Goal: Book appointment/travel/reservation

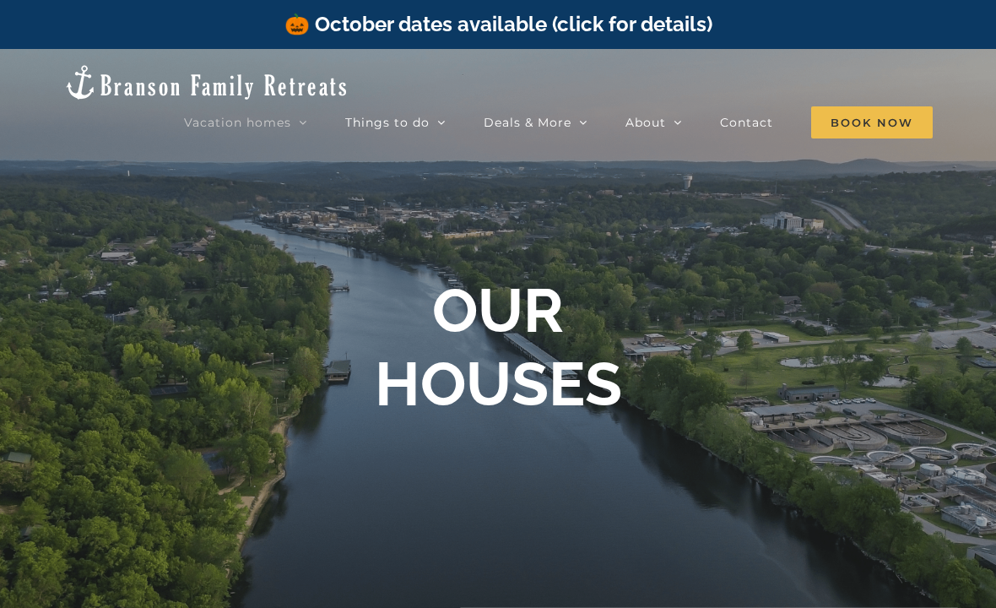
click at [664, 24] on link "🎃 October dates available (click for details)" at bounding box center [498, 24] width 428 height 24
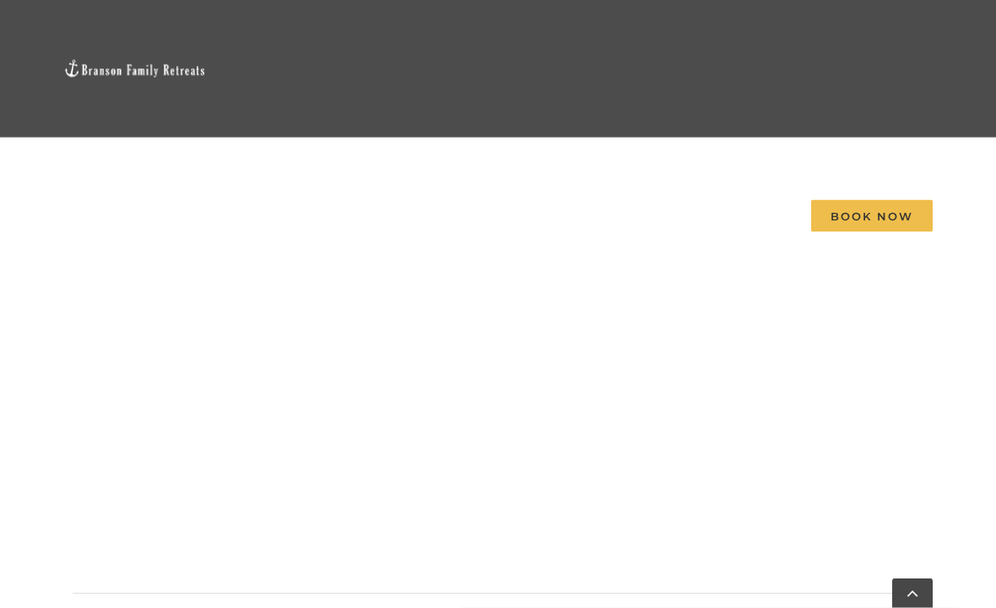
scroll to position [1703, 0]
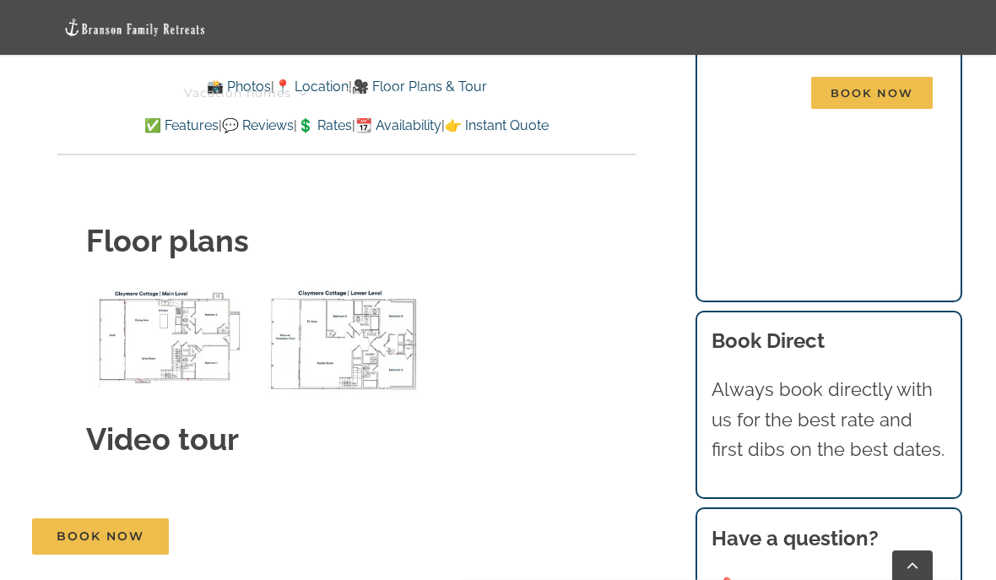
scroll to position [6336, 0]
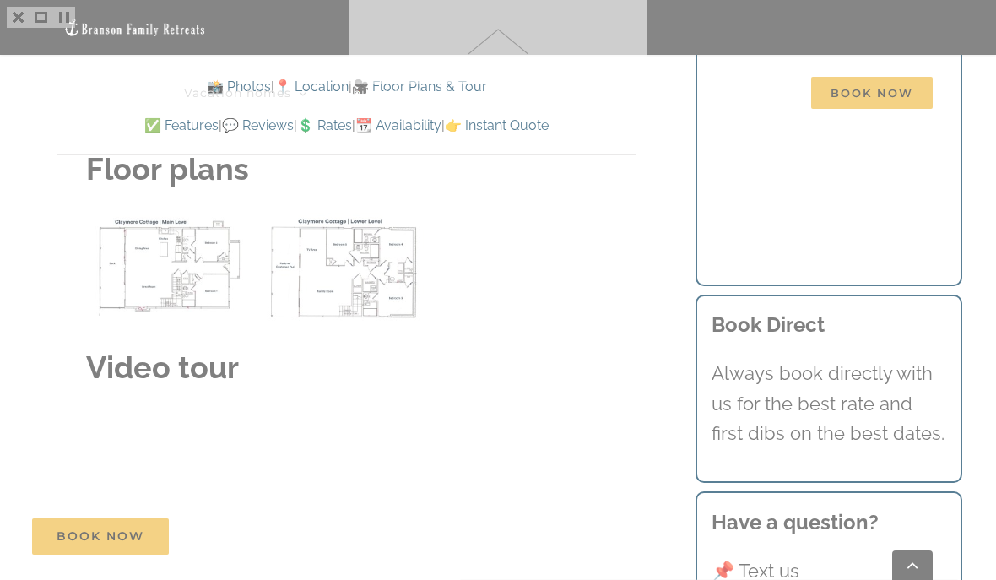
scroll to position [6411, 0]
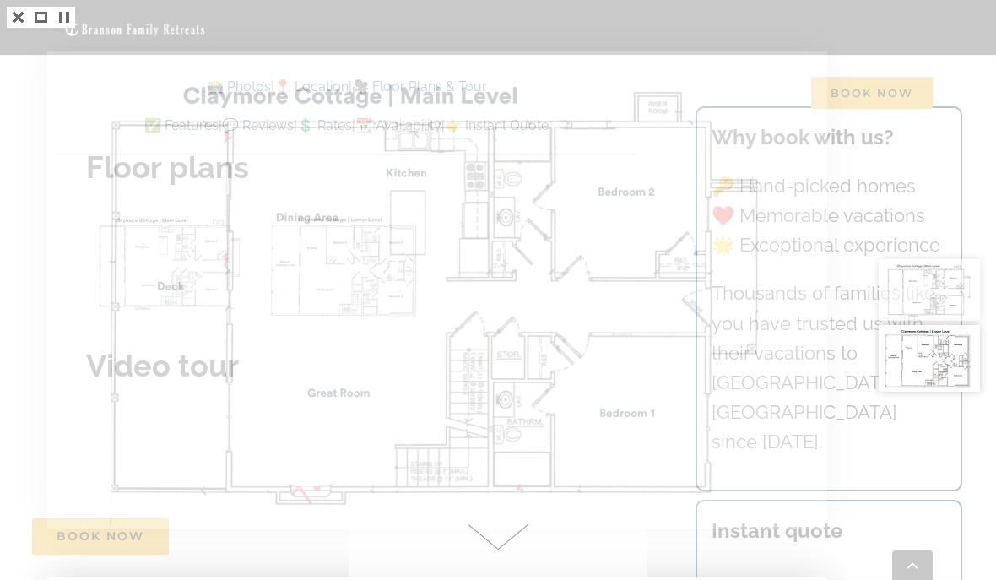
click at [772, 353] on img at bounding box center [437, 290] width 775 height 472
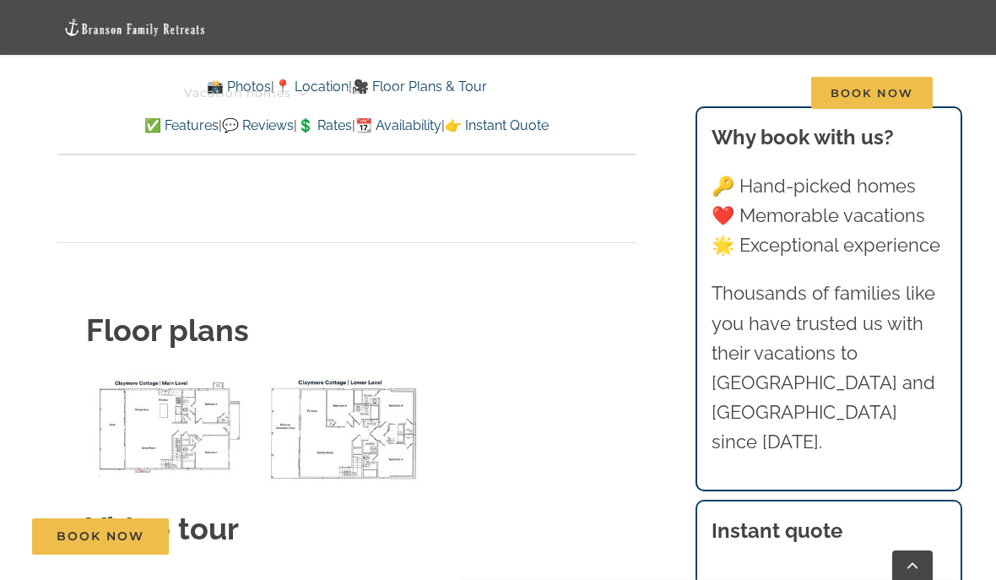
scroll to position [6241, 0]
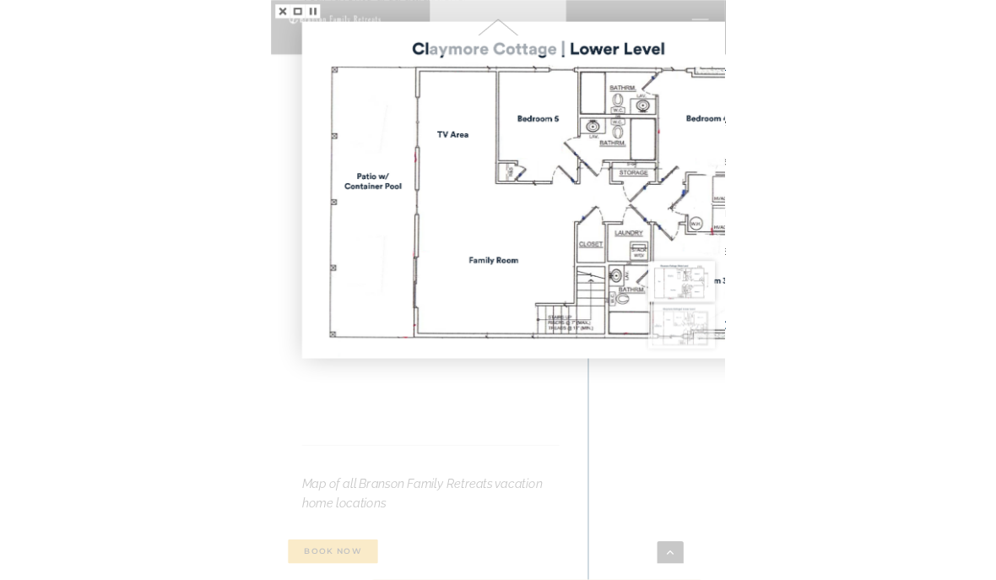
scroll to position [6241, 0]
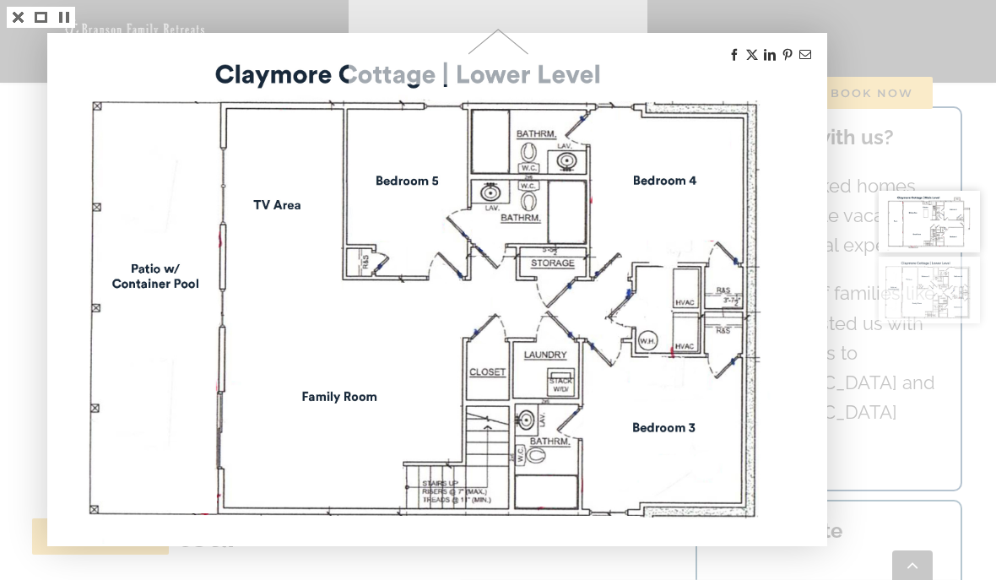
click at [501, 34] on span at bounding box center [498, 42] width 299 height 84
click at [545, 17] on span at bounding box center [498, 42] width 299 height 84
click at [501, 45] on span at bounding box center [498, 42] width 299 height 84
click at [496, 87] on img at bounding box center [437, 289] width 775 height 508
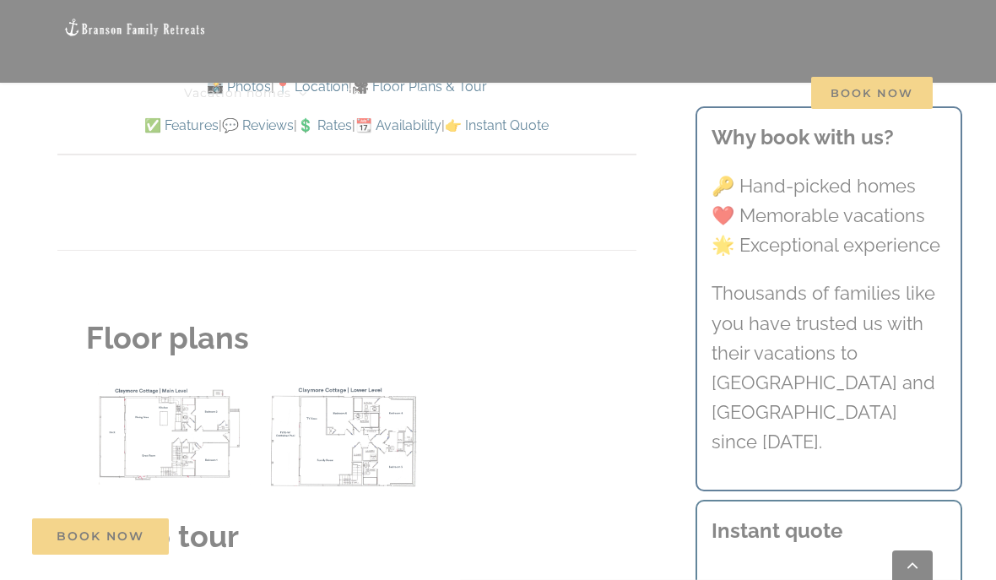
click at [25, 14] on div at bounding box center [498, 290] width 996 height 580
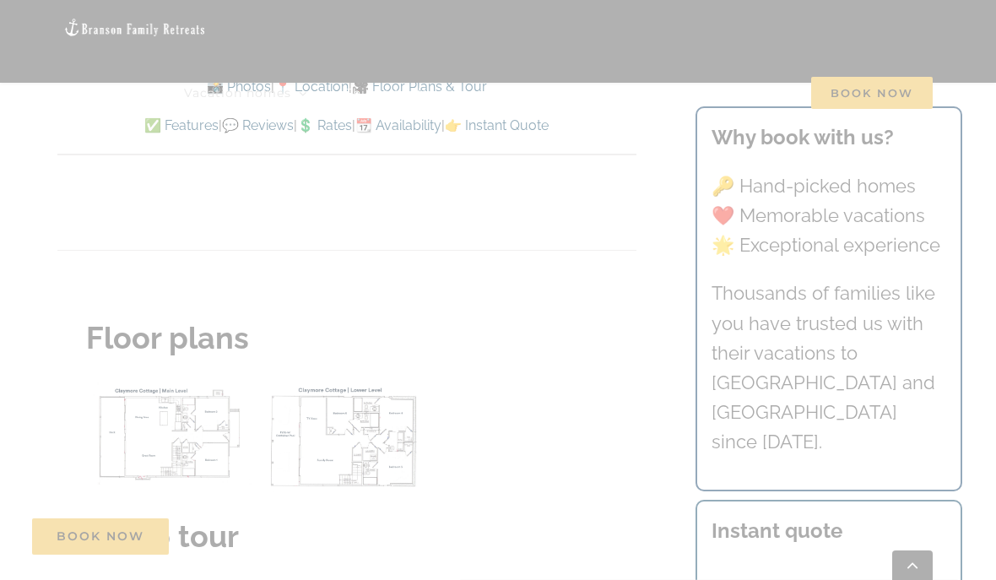
click at [17, 17] on div at bounding box center [498, 290] width 996 height 580
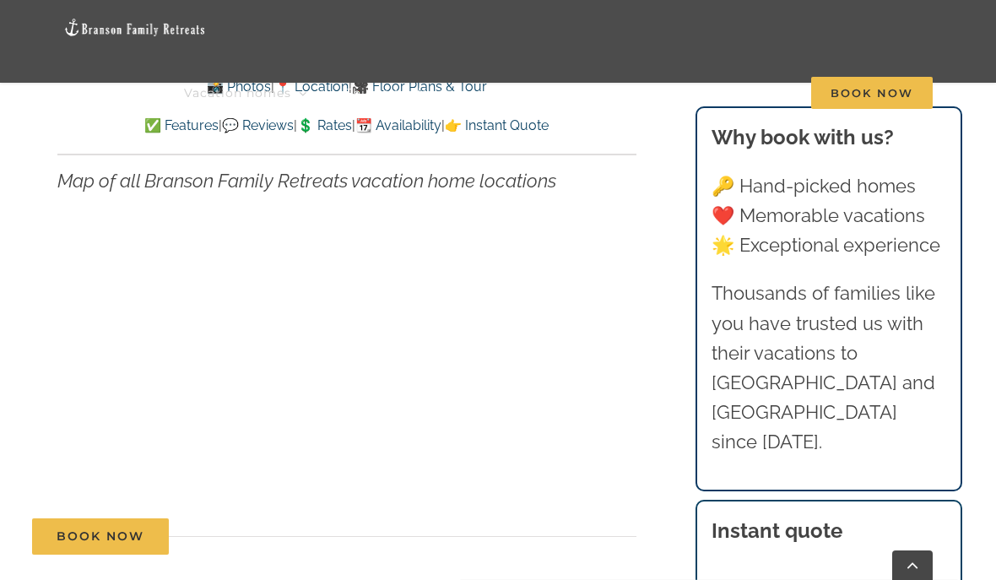
scroll to position [5954, 0]
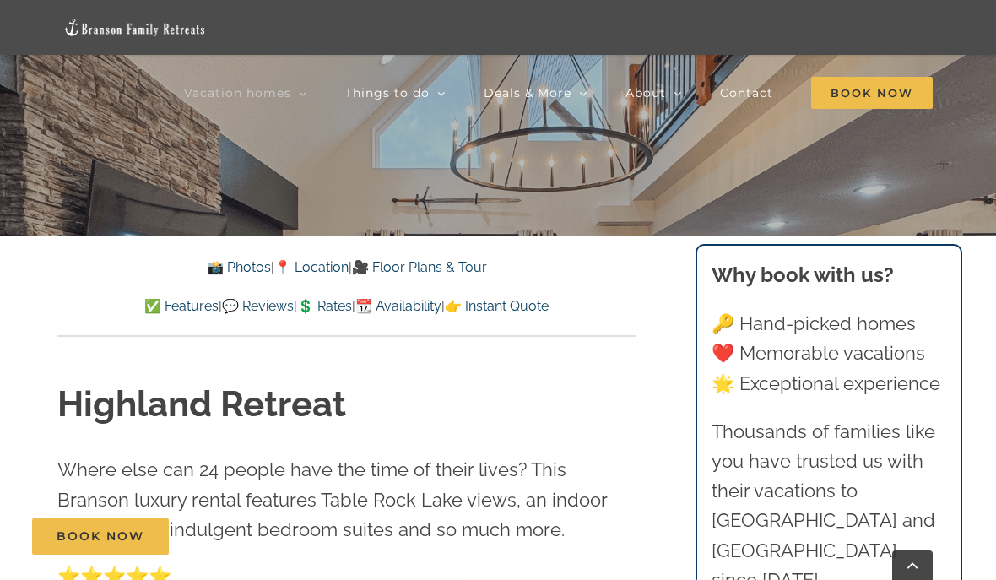
click at [469, 271] on link "🎥 Floor Plans & Tour" at bounding box center [419, 267] width 135 height 16
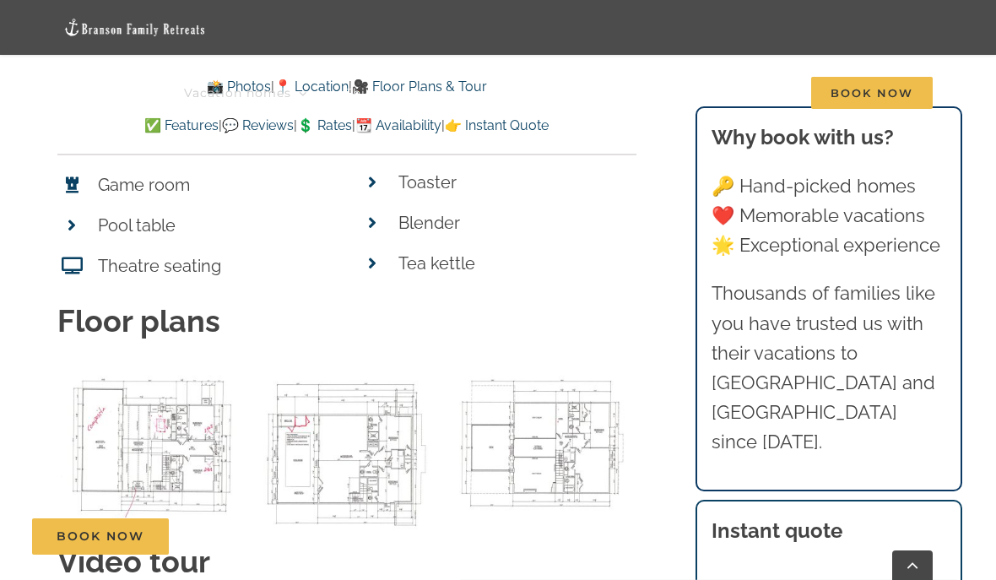
scroll to position [6737, 0]
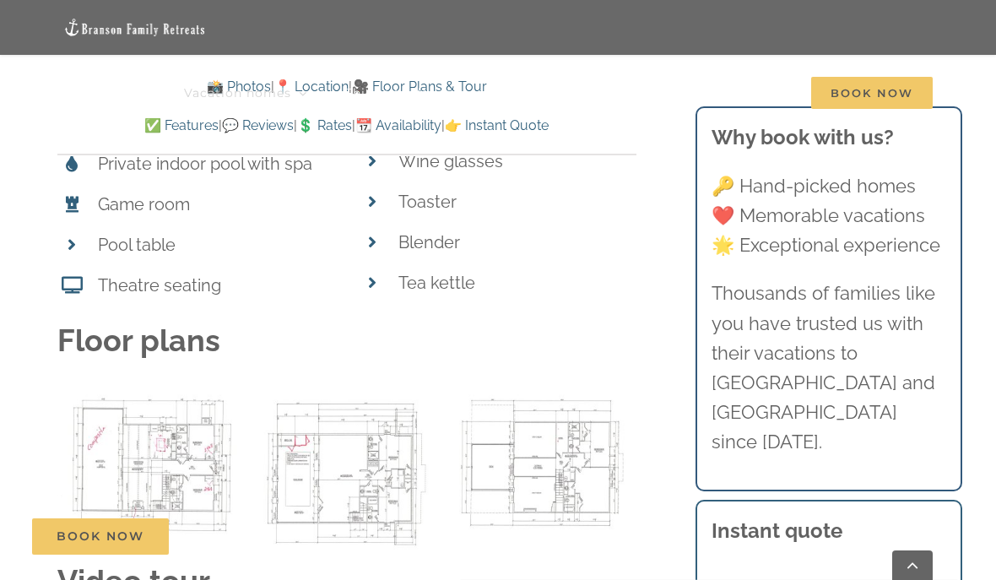
click at [23, 19] on div at bounding box center [498, 290] width 996 height 580
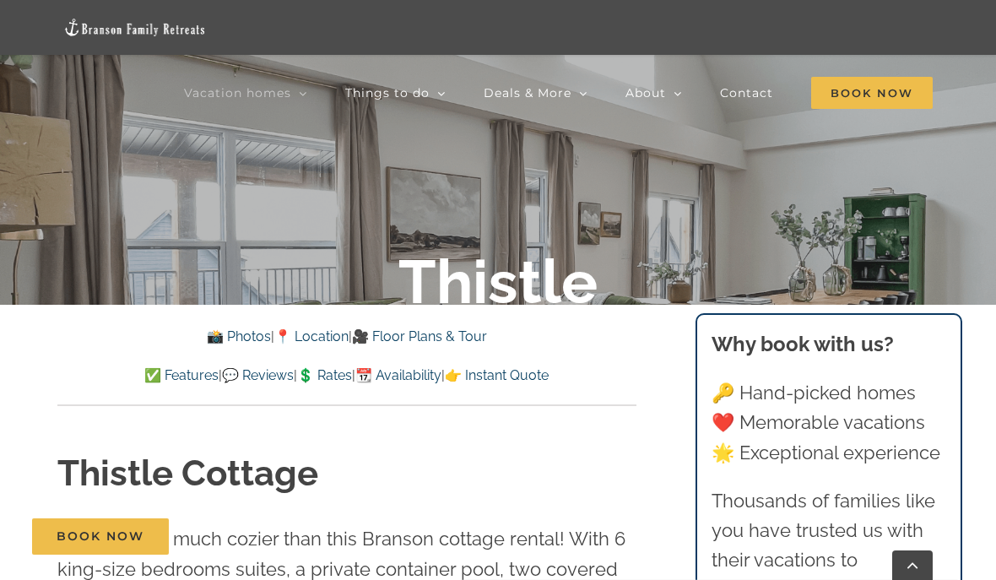
click at [463, 343] on link "🎥 Floor Plans & Tour" at bounding box center [419, 336] width 135 height 16
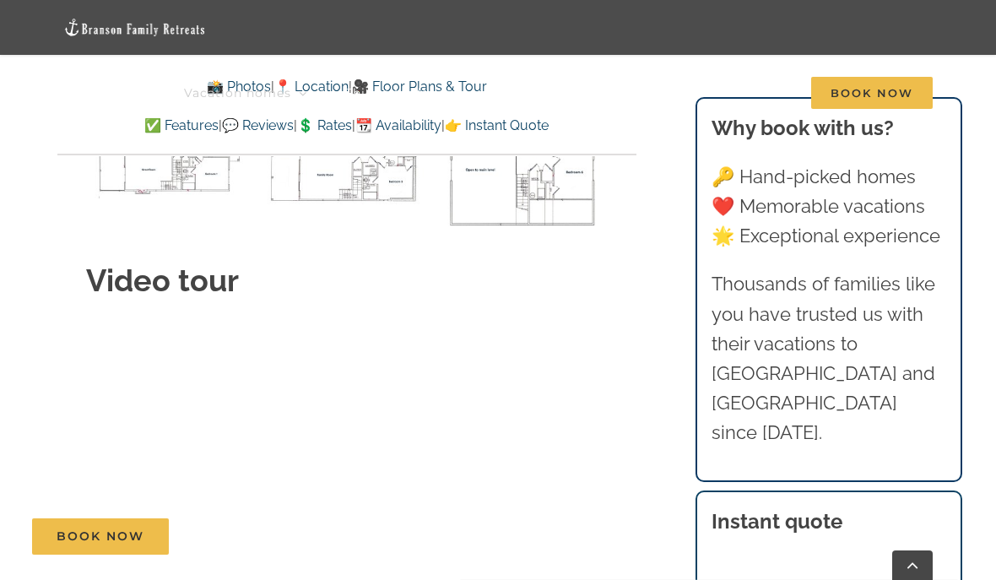
scroll to position [6018, 0]
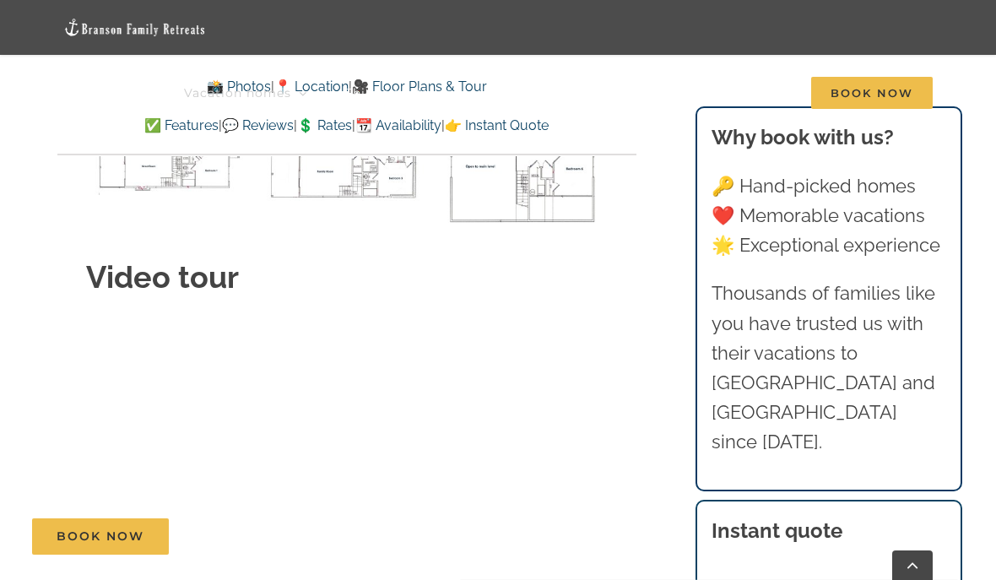
click at [417, 85] on link "Things to do" at bounding box center [395, 93] width 100 height 55
click at [446, 85] on li "Things to do 💡 Blog 🥾 Explore 📚 Get our guides" at bounding box center [414, 93] width 138 height 55
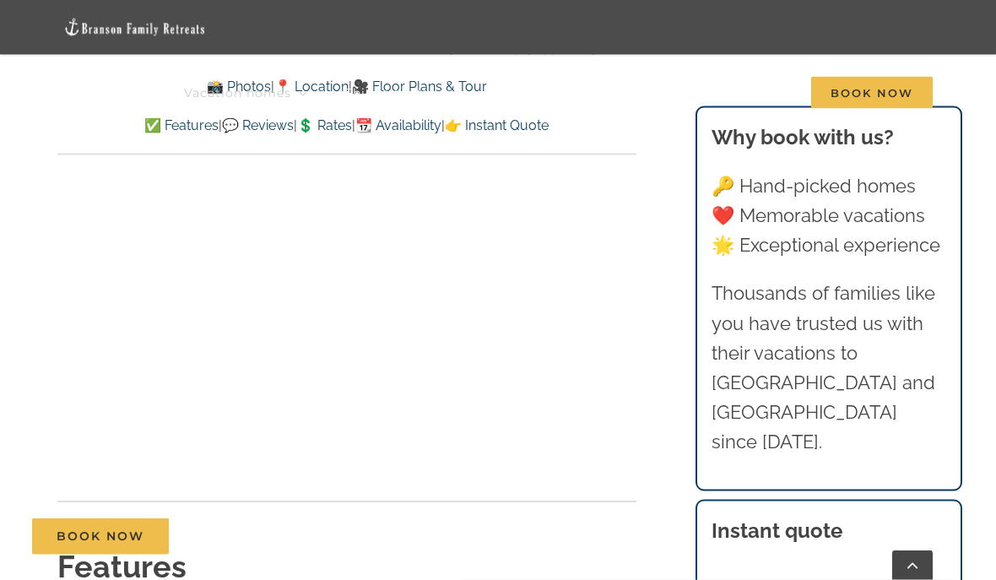
scroll to position [6167, 0]
